Goal: Task Accomplishment & Management: Use online tool/utility

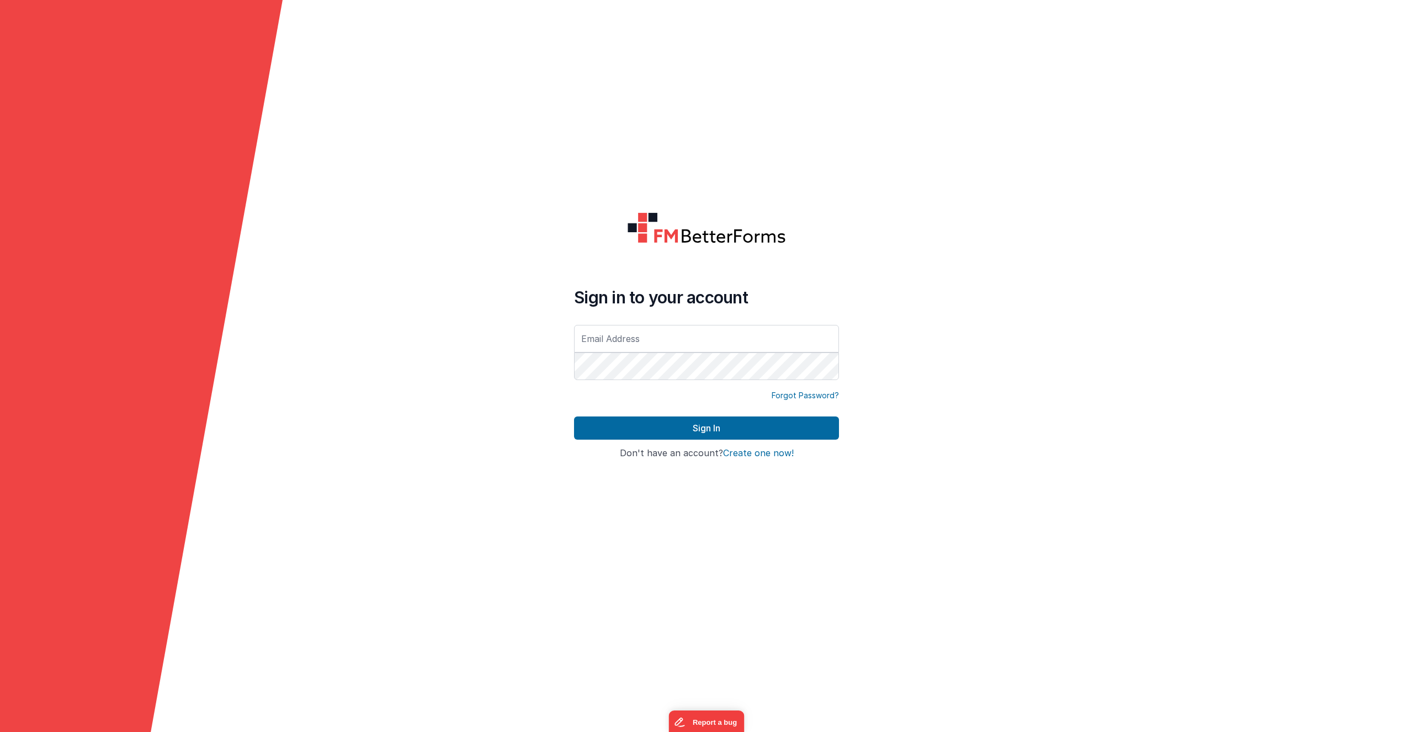
type input "[PERSON_NAME][EMAIL_ADDRESS][DOMAIN_NAME]"
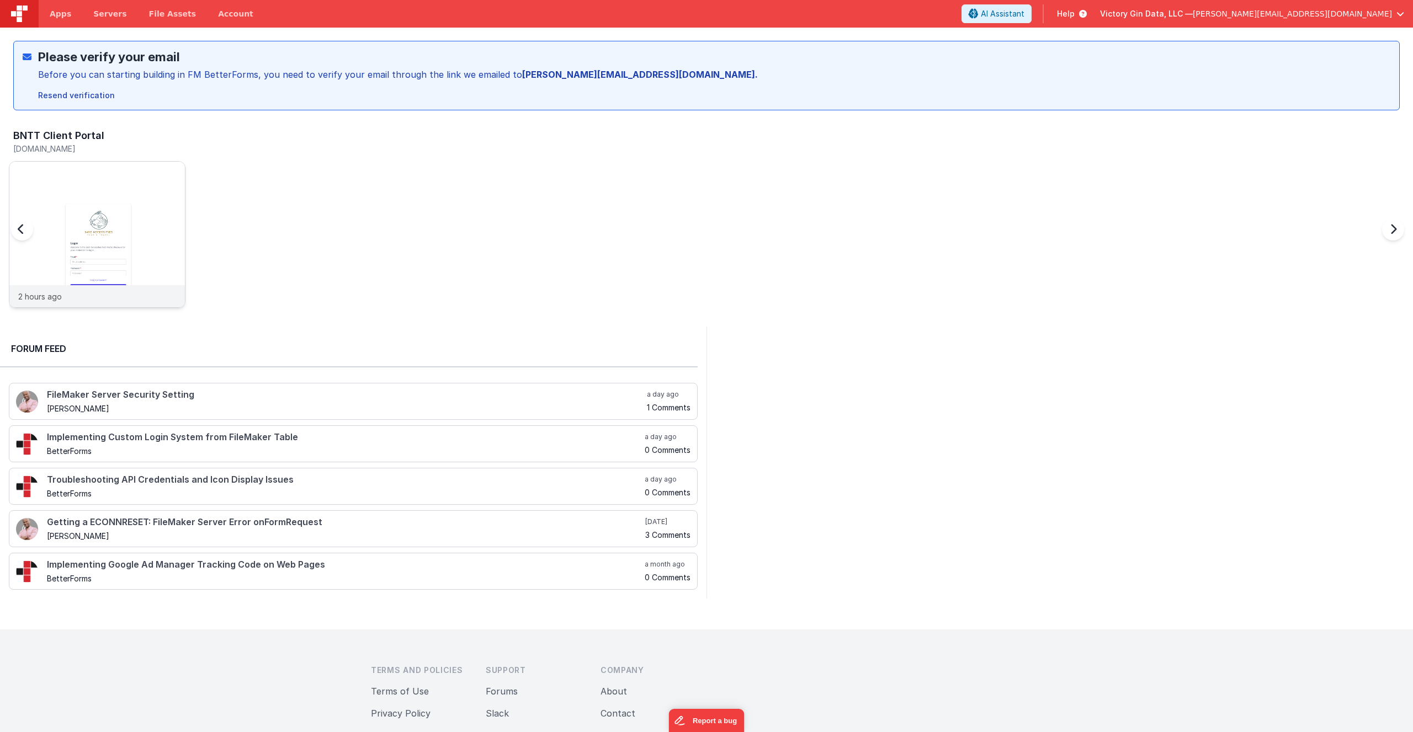
click at [108, 251] on img at bounding box center [96, 249] width 175 height 175
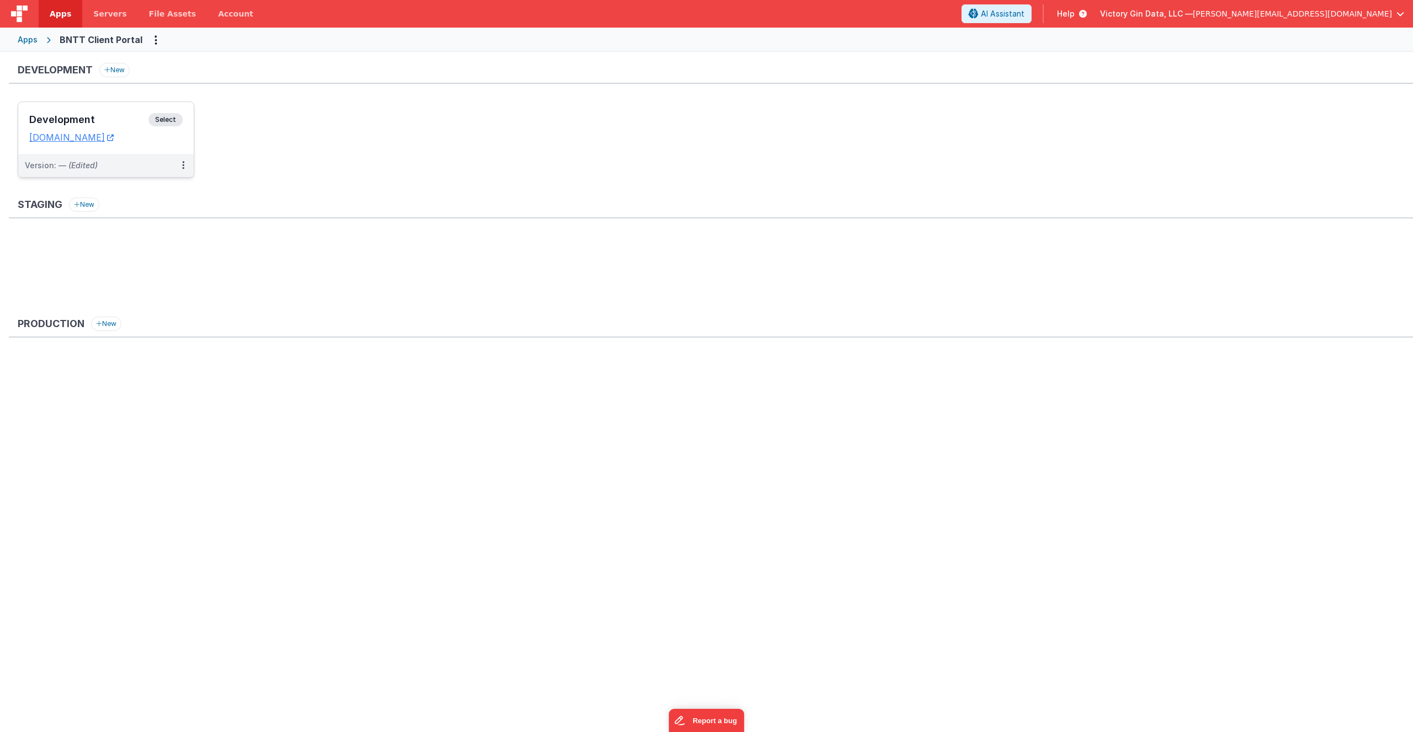
click at [168, 138] on dd "[DOMAIN_NAME]" at bounding box center [105, 137] width 153 height 11
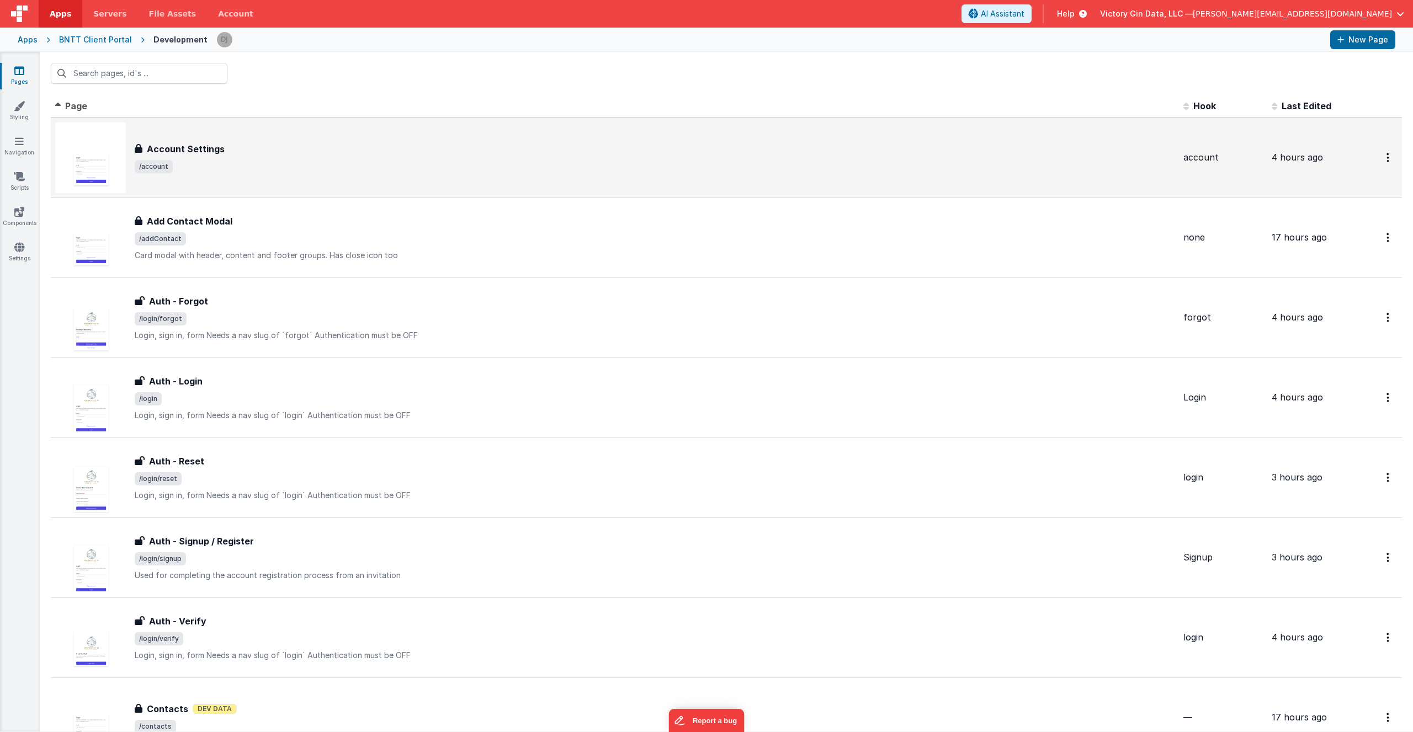
click at [289, 176] on div "Account Settings Account Settings /account" at bounding box center [614, 157] width 1119 height 71
